Goal: Task Accomplishment & Management: Use online tool/utility

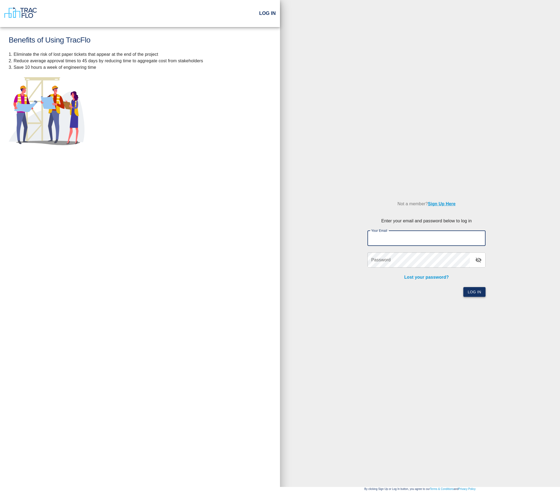
type input "[PERSON_NAME][EMAIL_ADDRESS][DOMAIN_NAME]"
click at [473, 293] on button "Log In" at bounding box center [475, 292] width 22 height 10
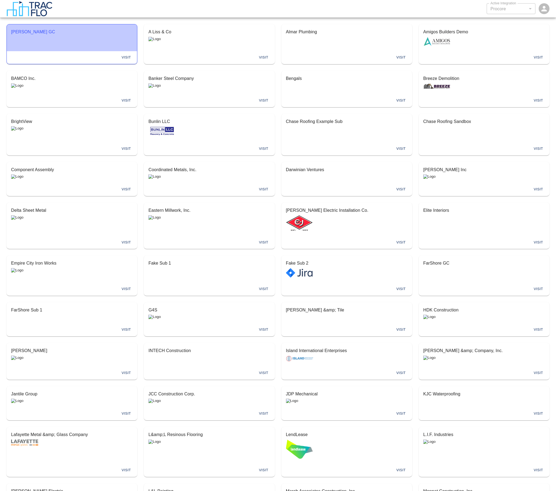
click at [49, 34] on p "[PERSON_NAME] GC" at bounding box center [72, 32] width 122 height 7
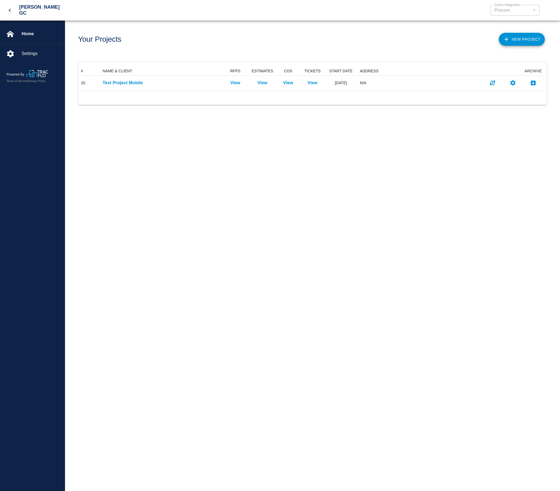
scroll to position [20, 465]
click at [9, 9] on icon "open drawer" at bounding box center [10, 10] width 7 height 7
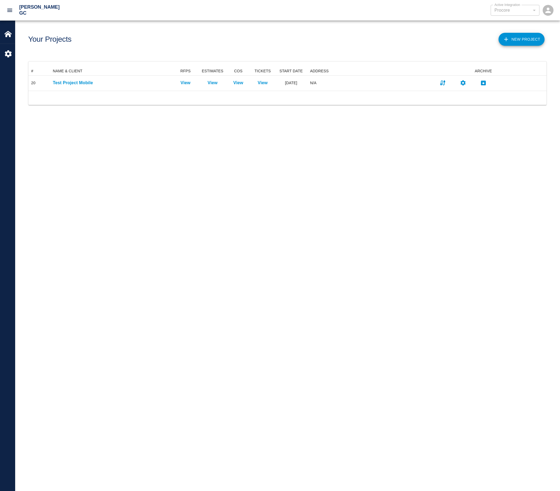
scroll to position [20, 514]
click at [544, 10] on div "open" at bounding box center [548, 10] width 11 height 11
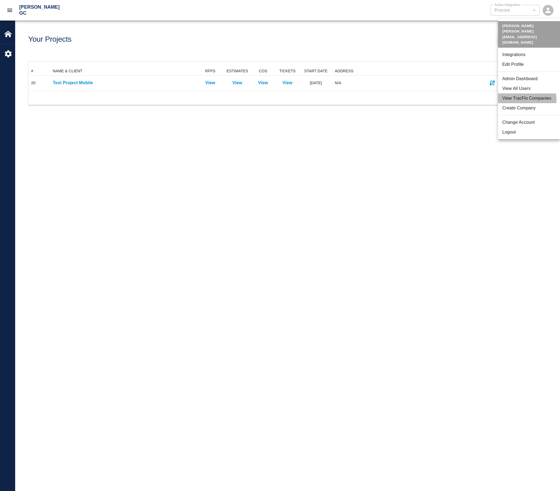
click at [521, 93] on li "View TracFlo Companies" at bounding box center [529, 98] width 62 height 10
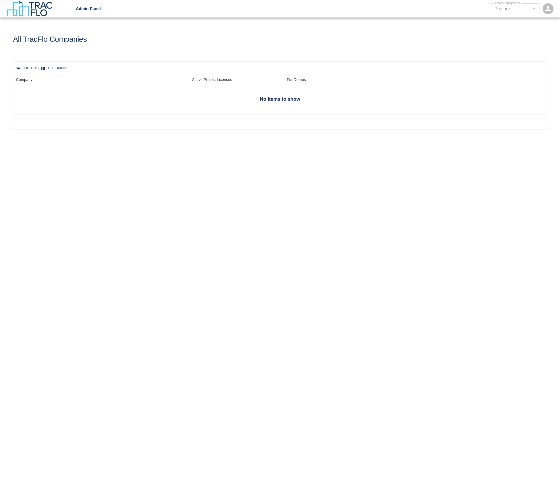
scroll to position [308, 530]
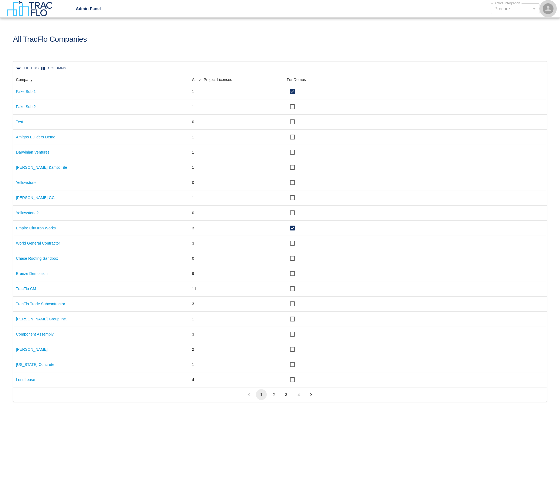
click at [548, 8] on icon "open" at bounding box center [548, 8] width 5 height 5
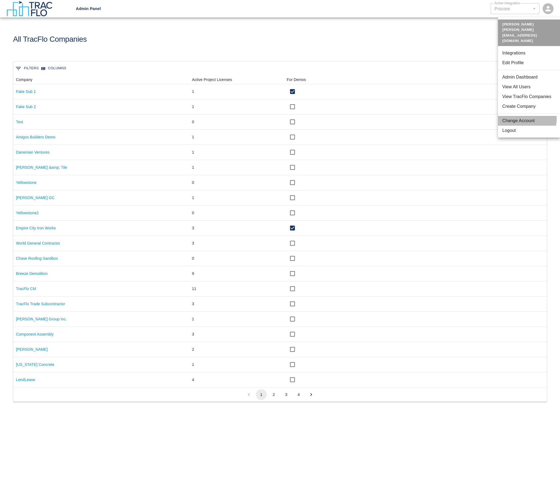
click at [515, 116] on li "Change Account" at bounding box center [529, 121] width 62 height 10
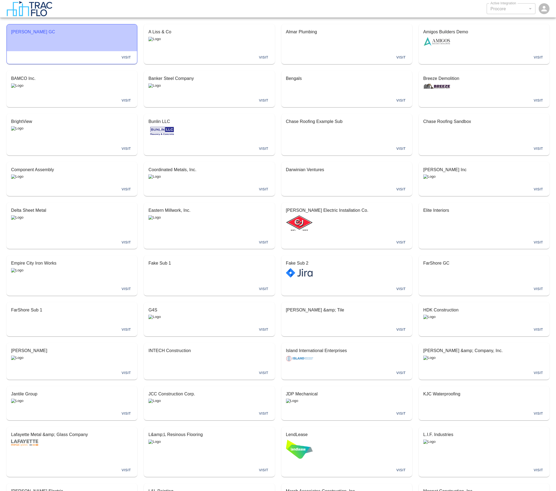
click at [91, 41] on div "[PERSON_NAME] GC" at bounding box center [72, 32] width 130 height 17
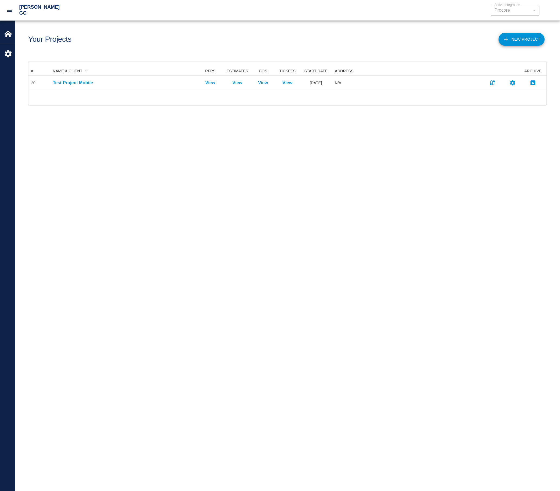
scroll to position [20, 514]
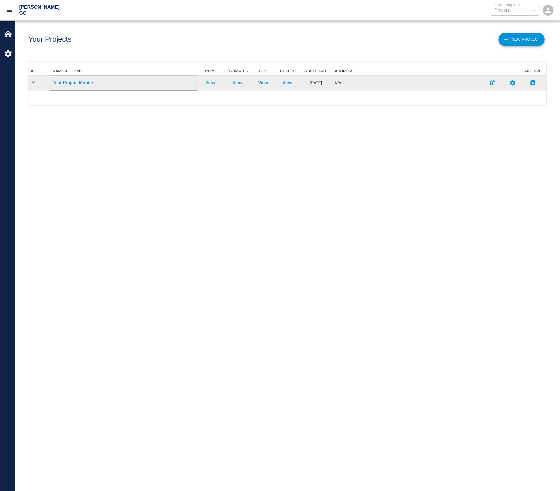
click at [71, 83] on p "Test Project Mobile" at bounding box center [123, 83] width 141 height 7
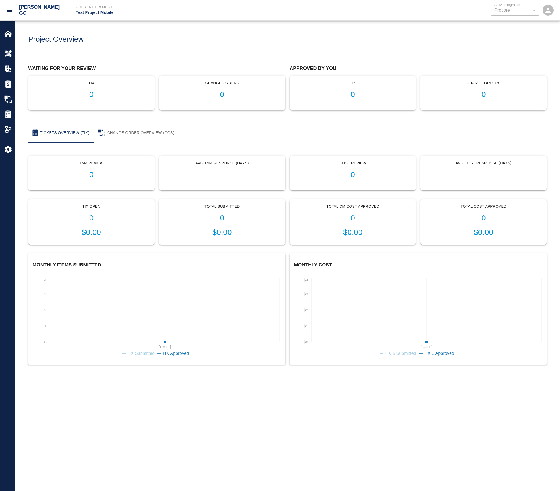
click at [12, 11] on icon "open drawer" at bounding box center [10, 10] width 7 height 7
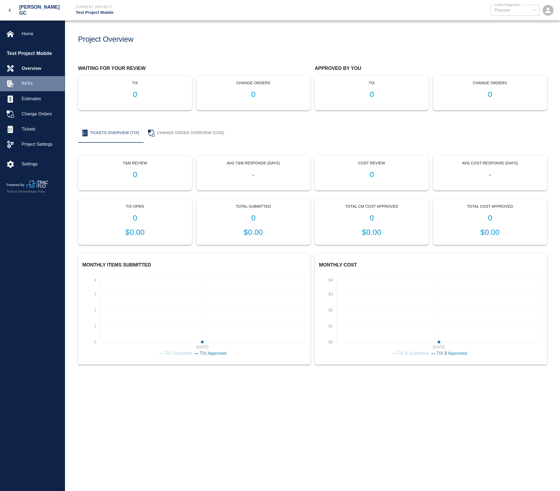
click at [30, 86] on span "RFPs" at bounding box center [41, 83] width 39 height 7
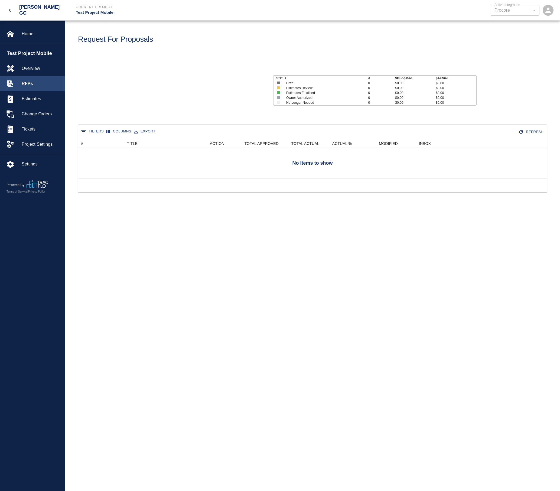
scroll to position [35, 465]
click at [28, 128] on span "Tickets" at bounding box center [41, 129] width 39 height 7
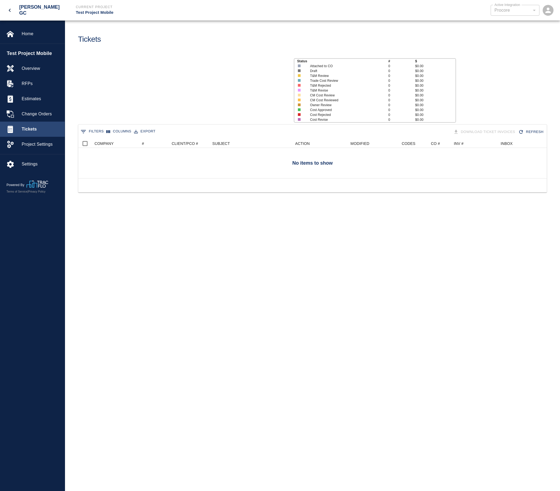
scroll to position [39, 465]
click at [24, 128] on span "Tickets" at bounding box center [41, 129] width 39 height 7
click at [549, 9] on icon "open" at bounding box center [548, 10] width 5 height 5
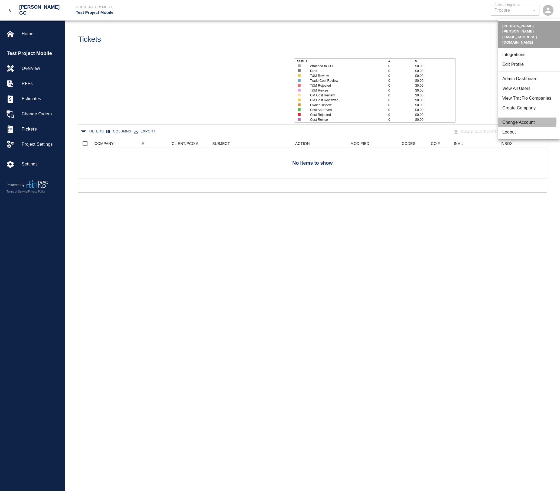
click at [518, 118] on li "Change Account" at bounding box center [529, 123] width 62 height 10
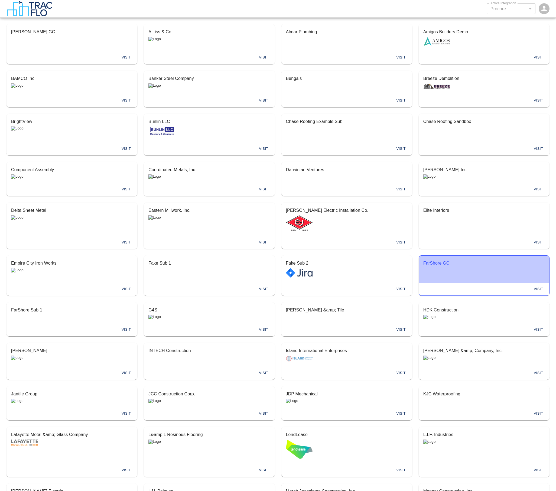
click at [473, 271] on div "FarShore GC" at bounding box center [484, 264] width 130 height 17
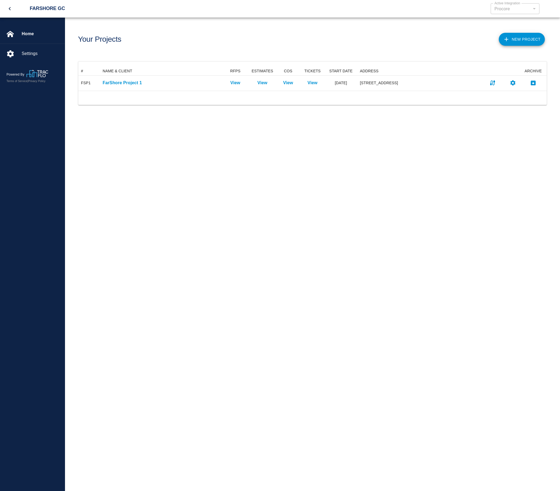
scroll to position [20, 465]
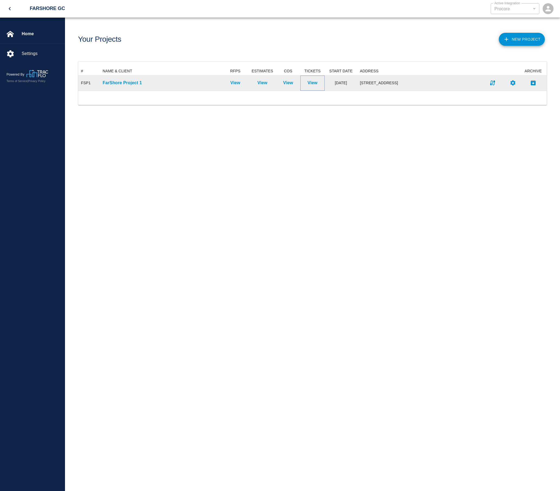
click at [311, 81] on p "View" at bounding box center [313, 83] width 10 height 7
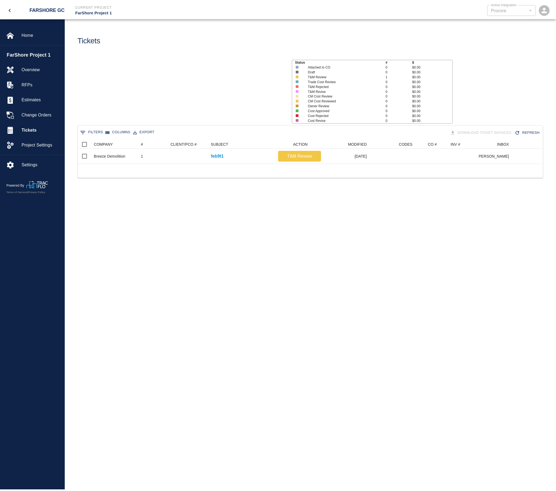
scroll to position [24, 465]
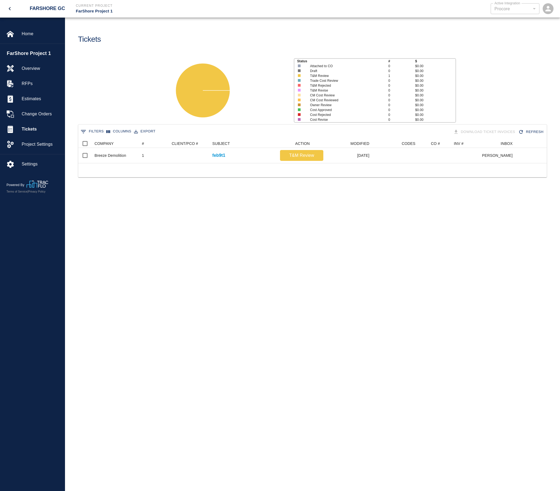
click at [547, 8] on icon "open" at bounding box center [548, 8] width 5 height 5
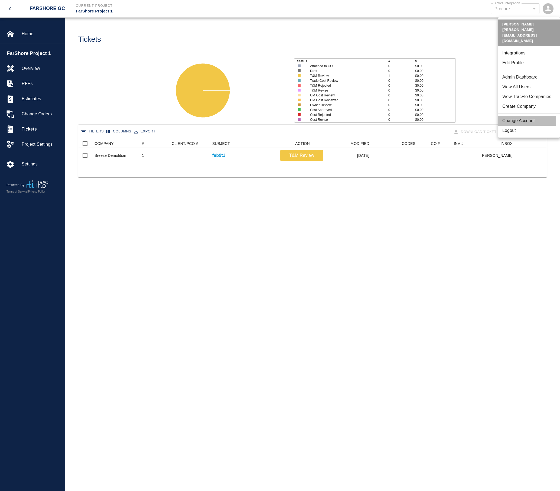
click at [505, 116] on li "Change Account" at bounding box center [529, 121] width 62 height 10
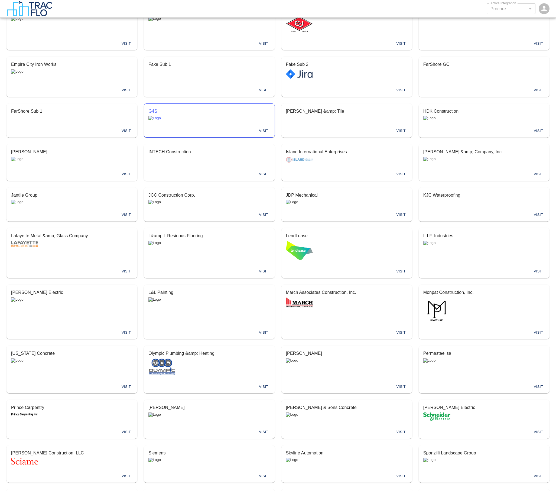
scroll to position [199, 0]
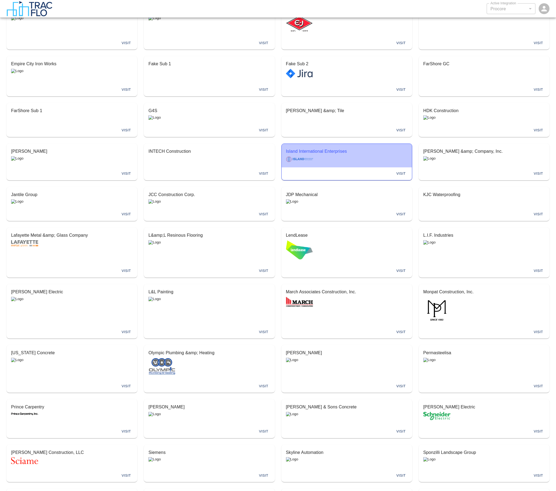
click at [322, 155] on p "Island International Enterprises" at bounding box center [347, 151] width 122 height 7
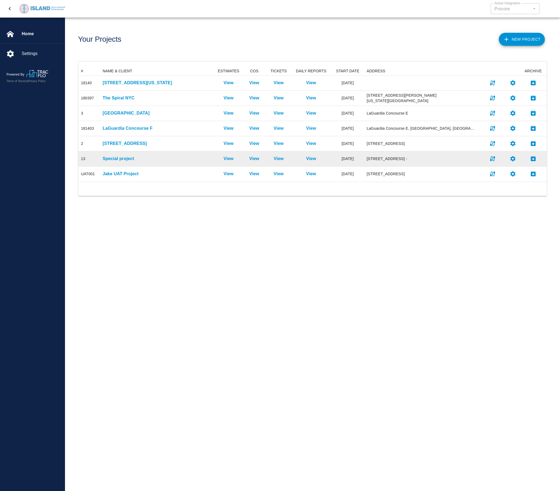
scroll to position [111, 465]
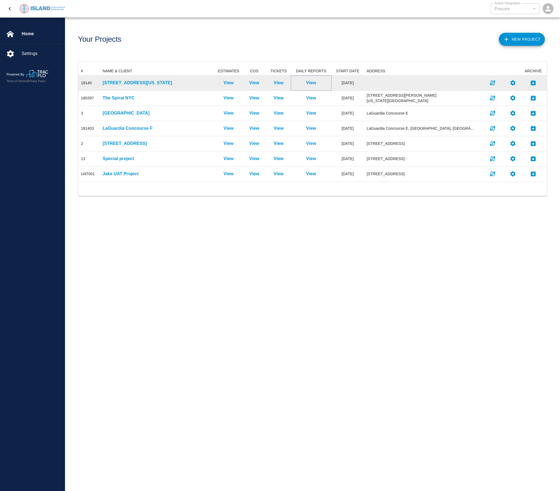
click at [310, 83] on p "View" at bounding box center [311, 83] width 10 height 7
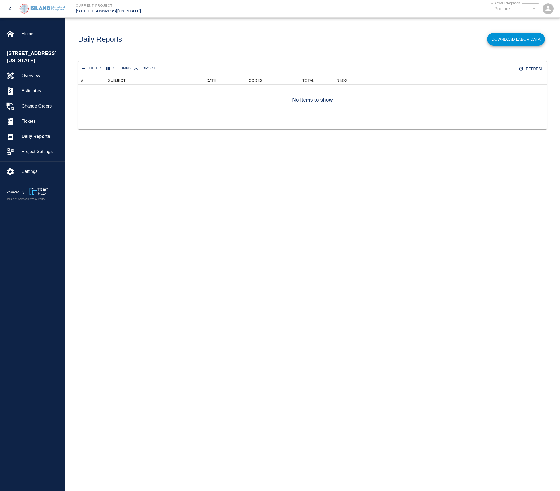
scroll to position [35, 465]
click at [27, 118] on span "Tickets" at bounding box center [41, 121] width 39 height 7
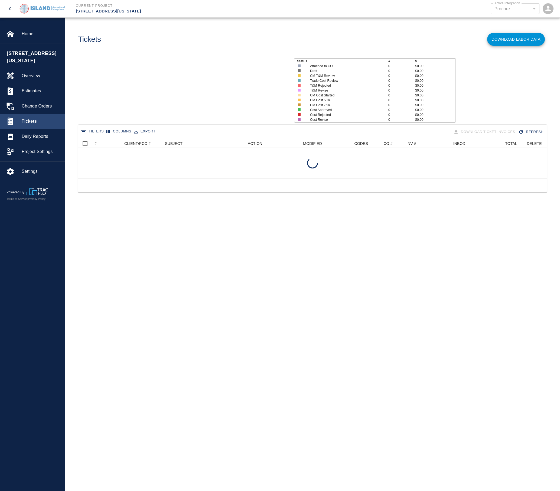
scroll to position [39, 465]
click at [36, 103] on span "Change Orders" at bounding box center [41, 106] width 39 height 7
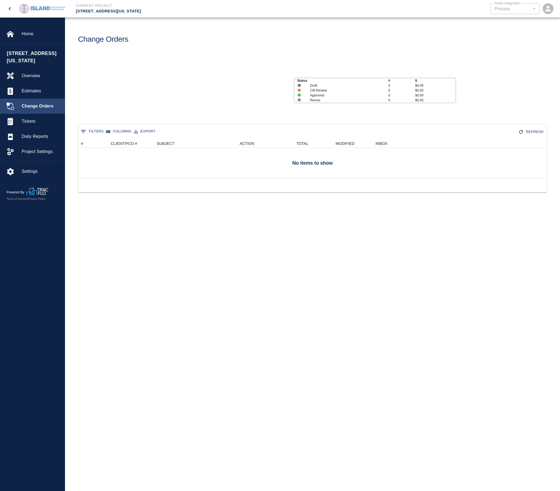
scroll to position [35, 465]
click at [28, 88] on span "Estimates" at bounding box center [41, 91] width 39 height 7
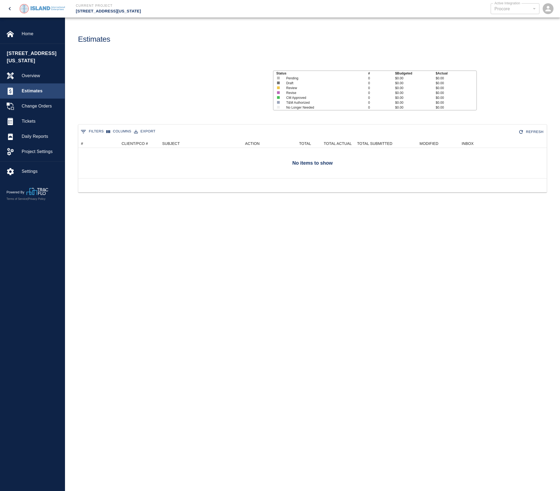
scroll to position [35, 465]
click at [31, 148] on span "Project Settings" at bounding box center [41, 151] width 39 height 7
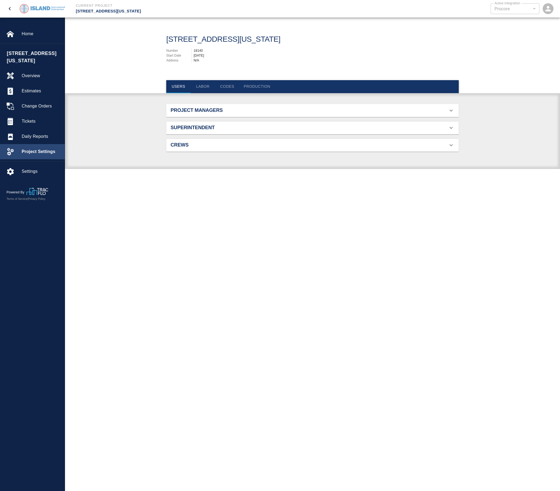
scroll to position [35, 280]
click at [39, 129] on div "Daily Reports" at bounding box center [32, 136] width 65 height 15
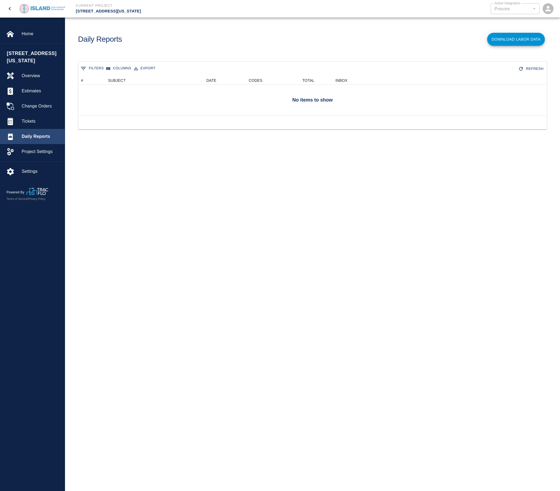
scroll to position [35, 465]
click at [506, 38] on button "Download Labor Data" at bounding box center [516, 39] width 58 height 13
click at [324, 11] on icon "button" at bounding box center [325, 13] width 4 height 4
click at [36, 118] on span "Tickets" at bounding box center [41, 121] width 39 height 7
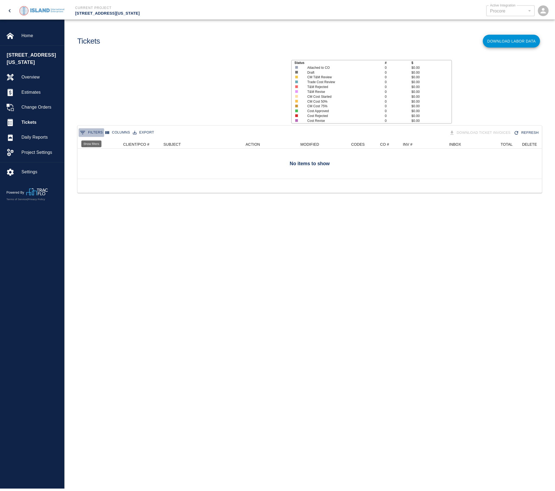
scroll to position [39, 465]
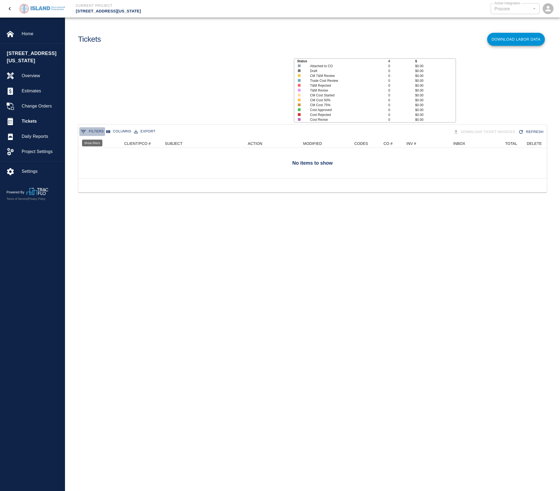
click at [95, 130] on button "0 Filters" at bounding box center [92, 131] width 26 height 9
click at [107, 160] on select "ID # CLIENT/PCO # SUBJECT DESCRIPTION ACTION WORK MODIFIED CREATED CODES CO # I…" at bounding box center [110, 159] width 41 height 9
click at [90, 155] on select "ID # CLIENT/PCO # SUBJECT DESCRIPTION ACTION WORK MODIFIED CREATED CODES CO # I…" at bounding box center [110, 159] width 41 height 9
select select "codes"
click at [365, 266] on main "Tickets Download Labor Data Status # $ Attached to CO 0 $0.00 Draft 0 $0.00 CM …" at bounding box center [312, 245] width 495 height 491
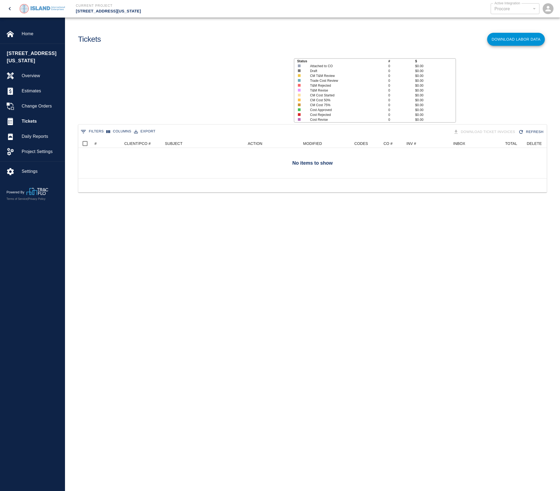
click at [236, 95] on icon at bounding box center [203, 91] width 68 height 68
click at [113, 83] on div "Status # $ Attached to CO 0 $0.00 Draft 0 $0.00 CM T&M Review 0 $0.00 Trade Cos…" at bounding box center [311, 88] width 500 height 72
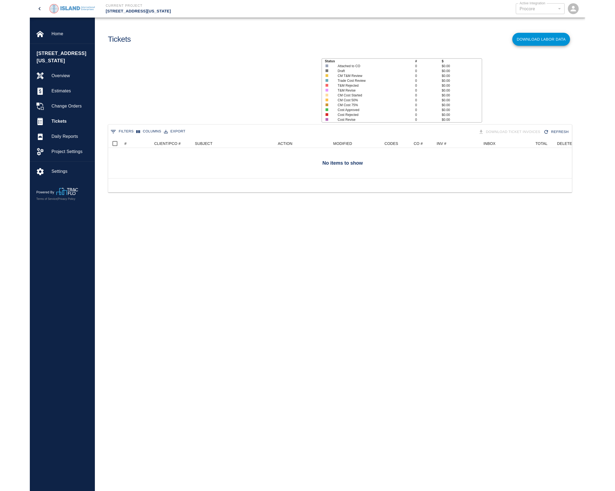
scroll to position [39, 458]
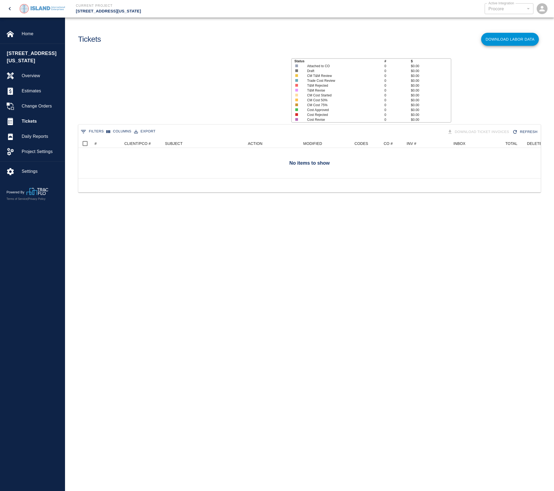
click at [188, 68] on icon at bounding box center [202, 91] width 68 height 68
click at [113, 227] on main "Tickets Download Labor Data Status # $ Attached to CO 0 $0.00 Draft 0 $0.00 CM …" at bounding box center [309, 245] width 489 height 491
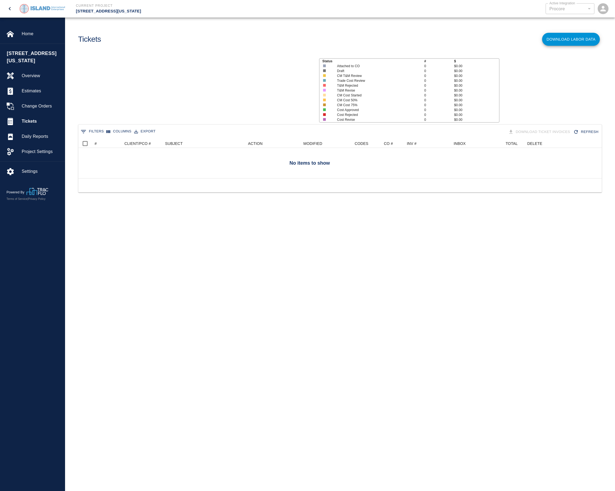
scroll to position [35, 519]
